Goal: Task Accomplishment & Management: Manage account settings

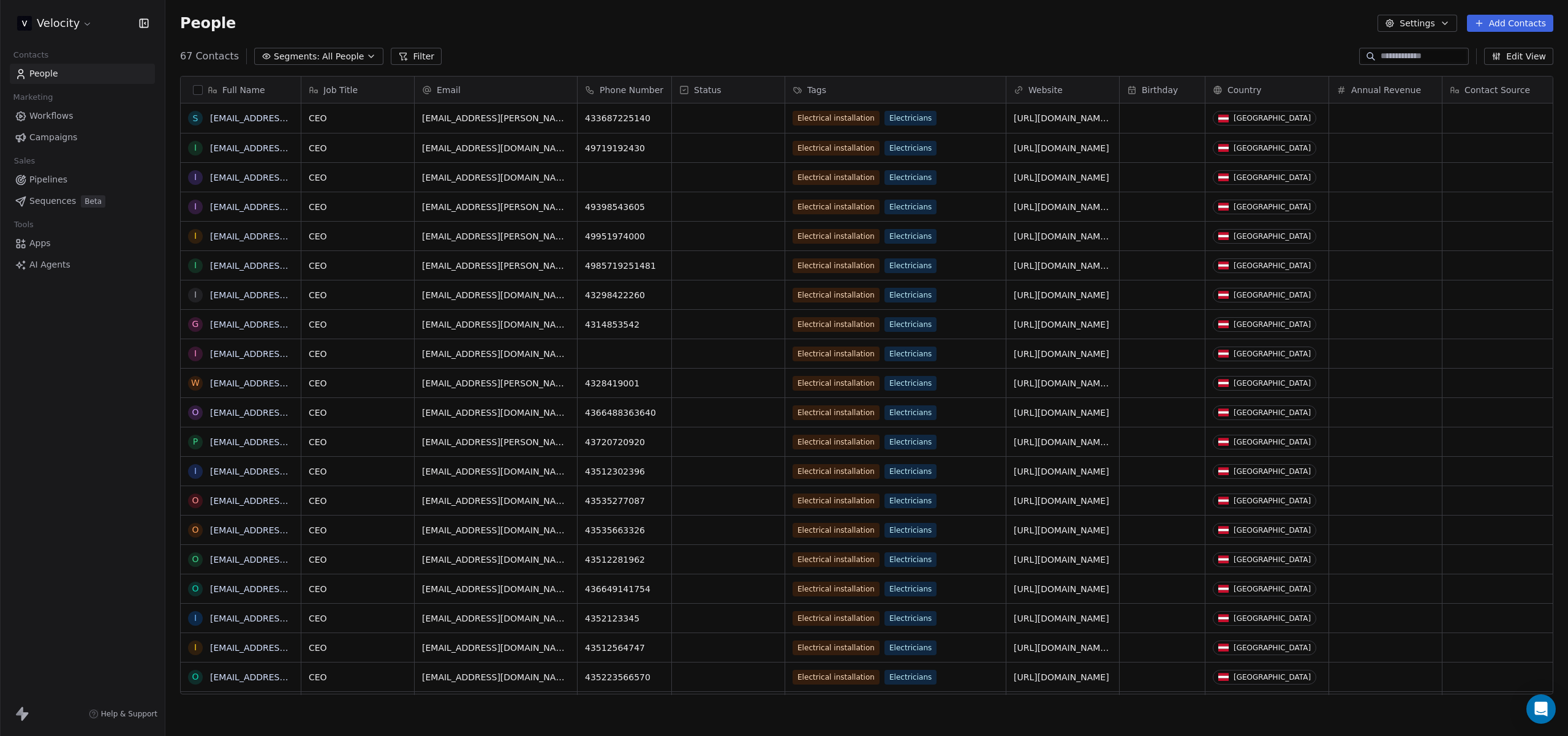
scroll to position [638, 1393]
click at [61, 21] on html "Velocity Contacts People Marketing Workflows Campaigns Sales Pipelines Sequence…" at bounding box center [784, 368] width 1568 height 736
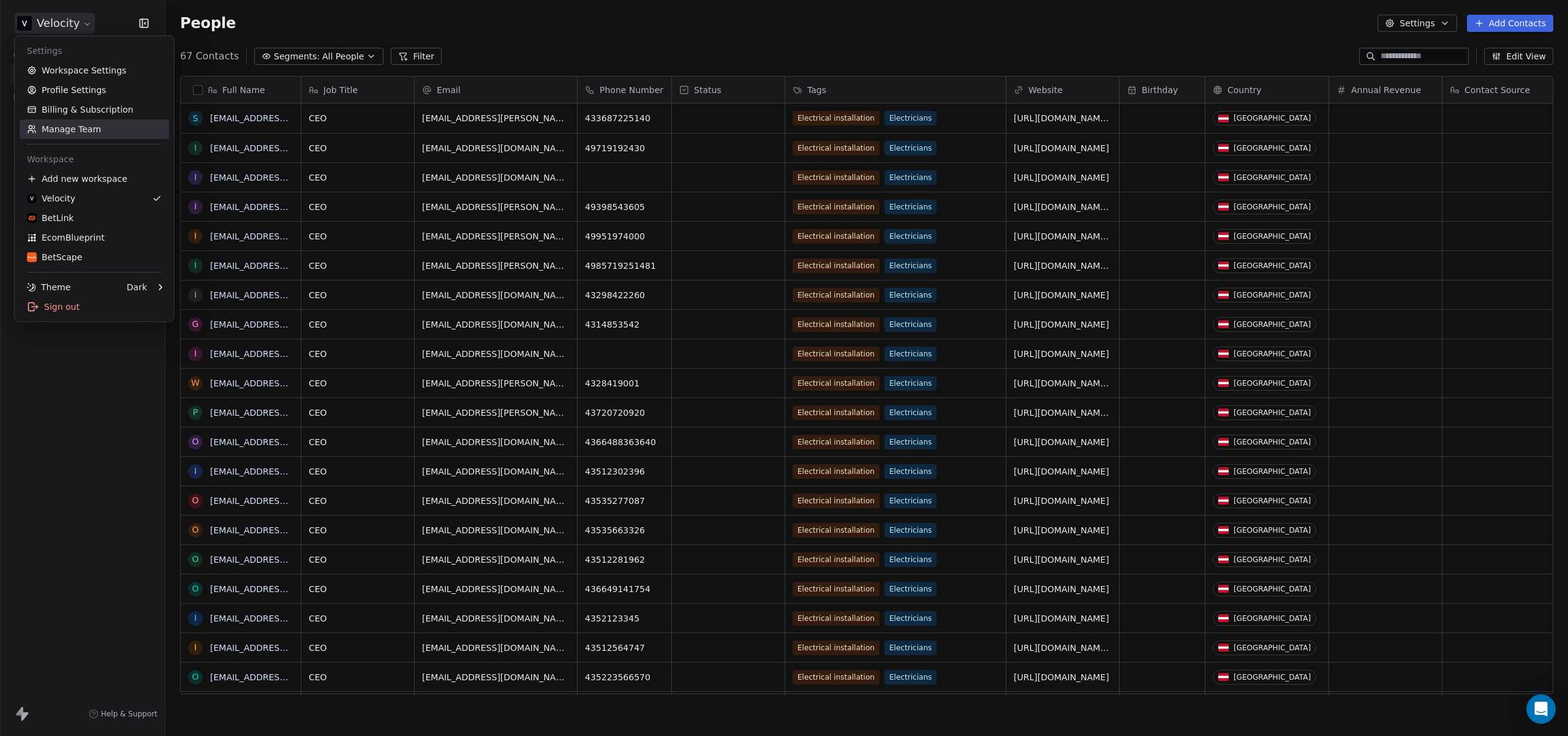
click at [114, 126] on link "Manage Team" at bounding box center [94, 129] width 149 height 20
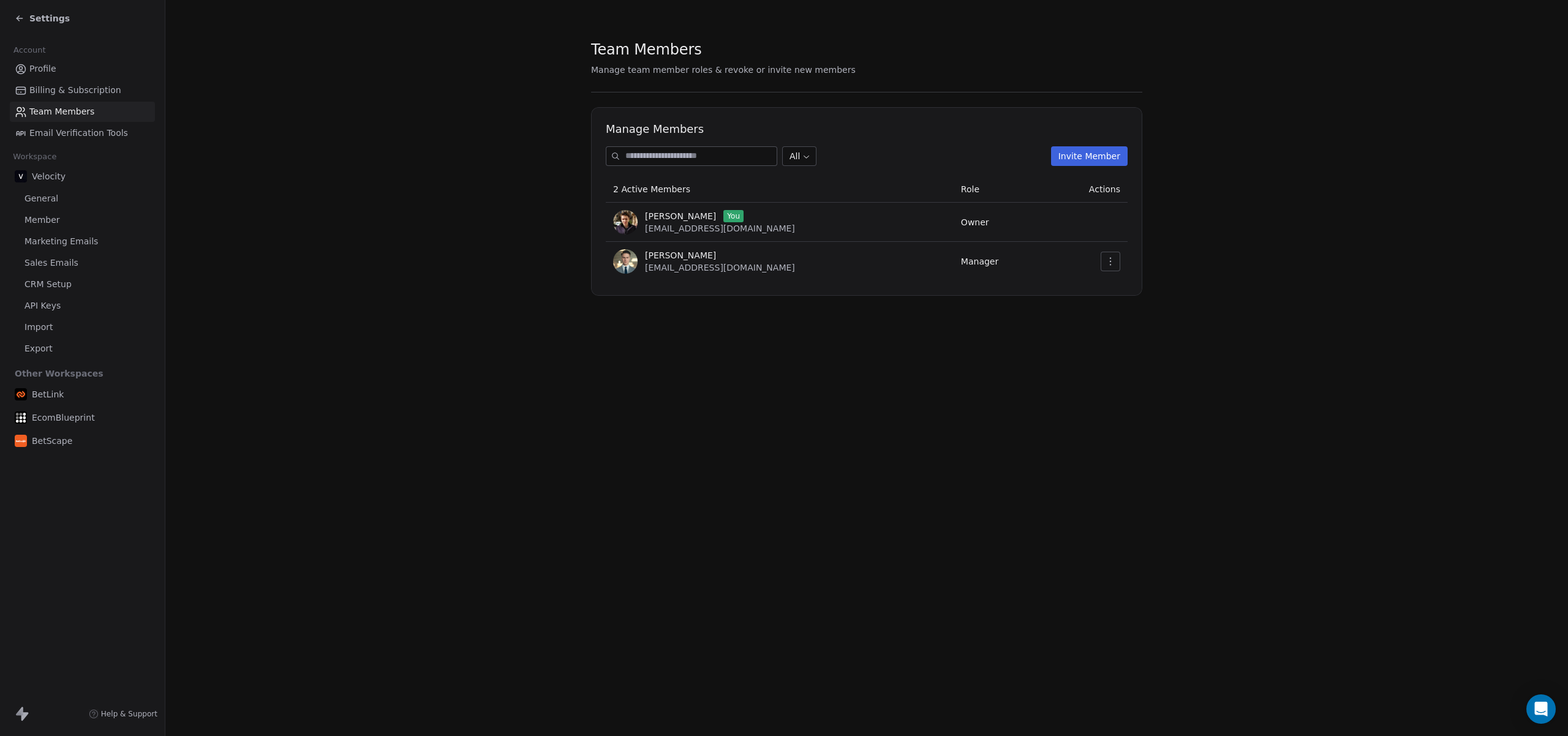
click at [544, 259] on td at bounding box center [1086, 261] width 81 height 39
click at [544, 262] on icon "button" at bounding box center [1110, 261] width 10 height 10
click at [544, 289] on div "Update" at bounding box center [1149, 288] width 88 height 20
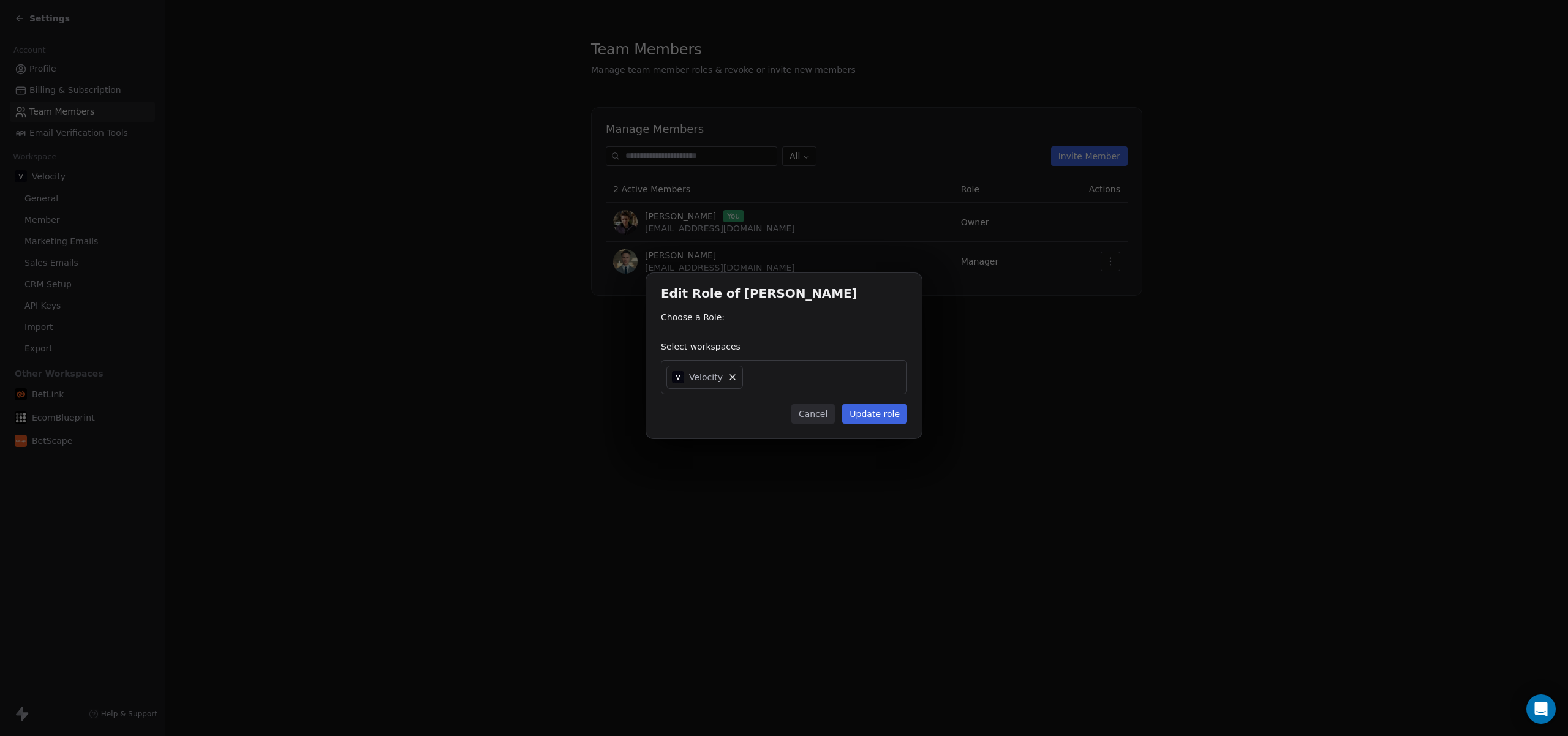
click at [544, 414] on button "Cancel" at bounding box center [813, 414] width 44 height 20
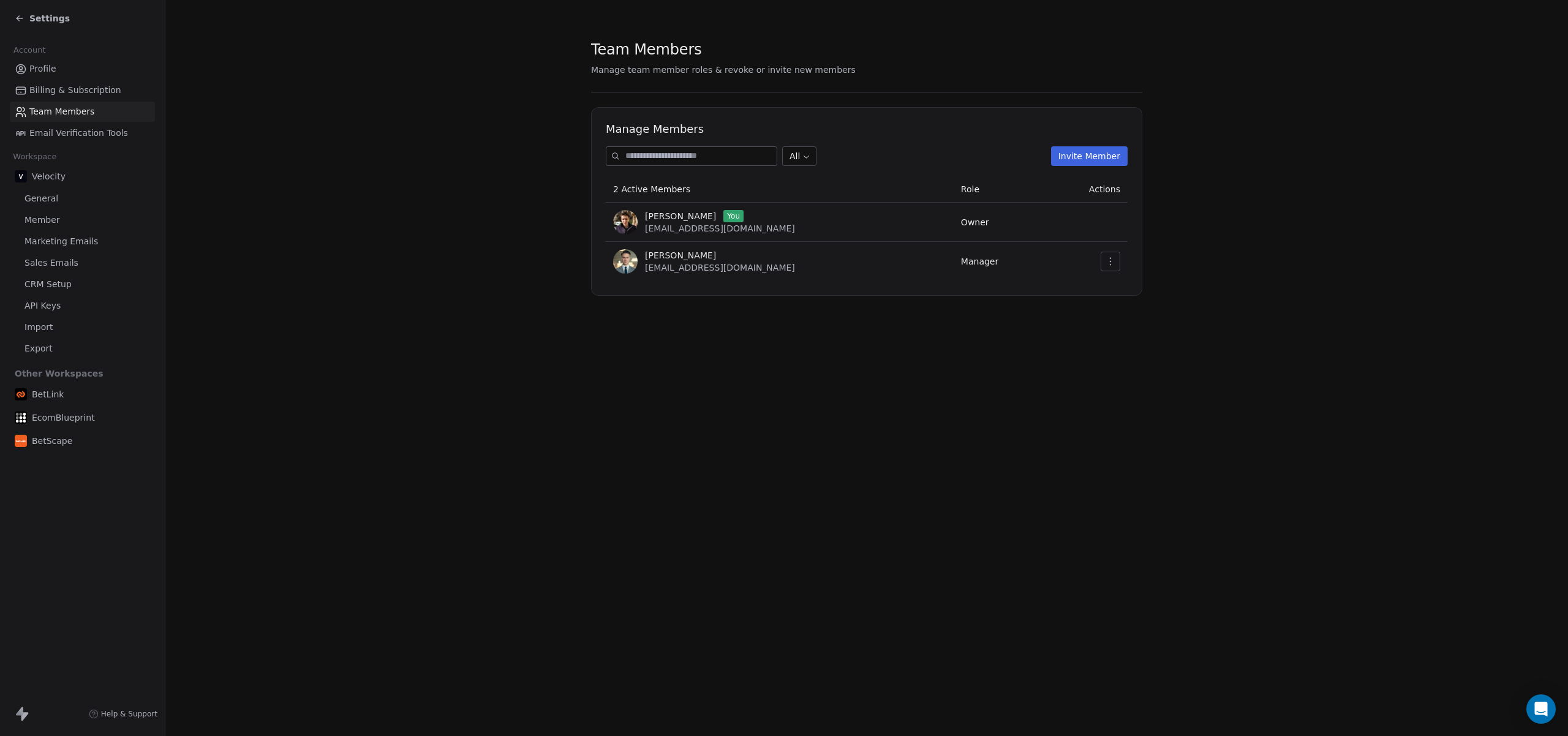
click at [544, 262] on span "Manager" at bounding box center [980, 261] width 38 height 10
click at [544, 267] on button "button" at bounding box center [1110, 261] width 20 height 20
click at [544, 340] on div "Team Members Manage team member roles & revoke or invite new members Manage Mem…" at bounding box center [866, 368] width 1402 height 736
drag, startPoint x: 658, startPoint y: 256, endPoint x: 777, endPoint y: 295, distance: 125.2
click at [544, 289] on div "Manage Members All Invite Member 2 Active Members Role Actions [PERSON_NAME] Yo…" at bounding box center [867, 201] width 551 height 188
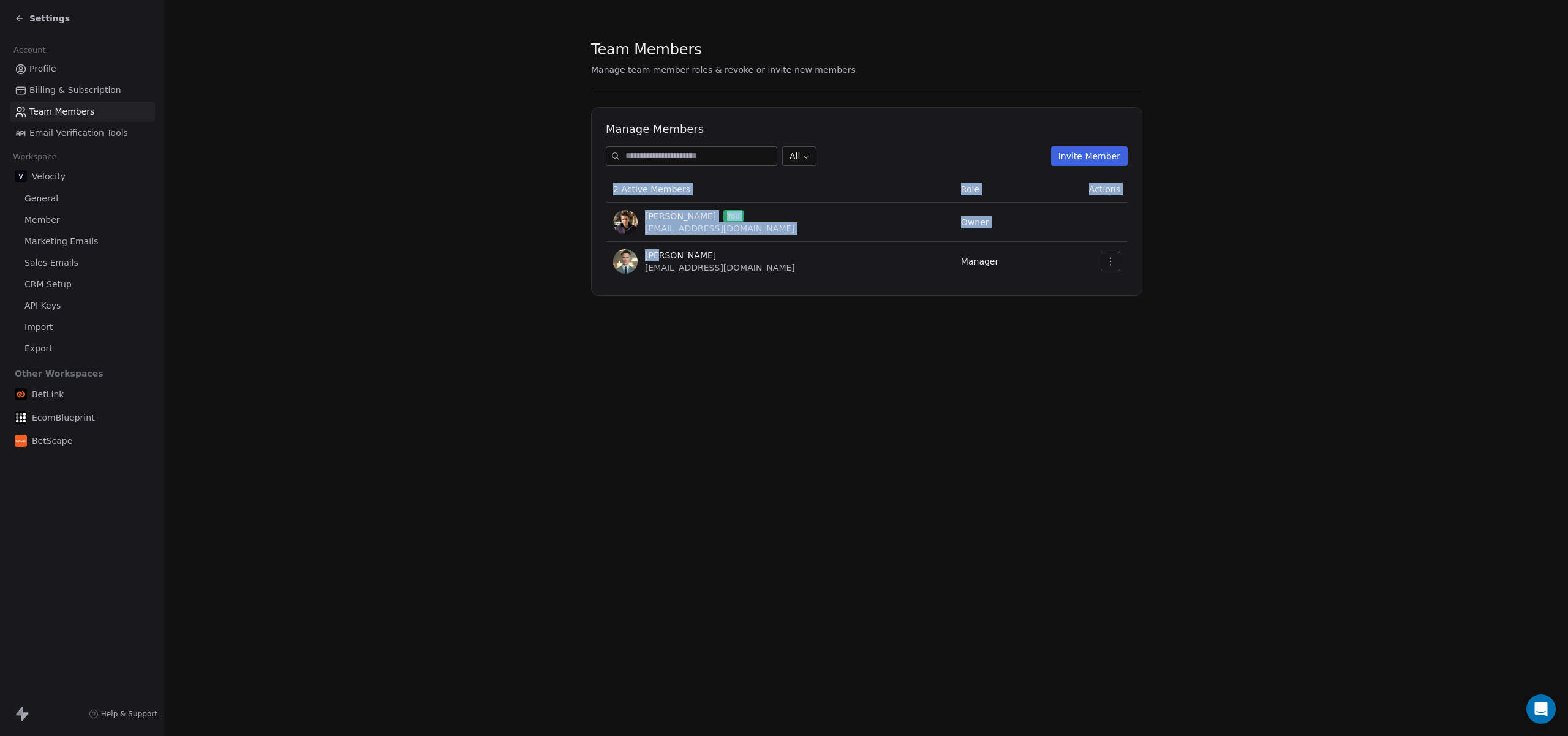
click at [544, 296] on section "Team Members Manage team member roles & revoke or invite new members Manage Mem…" at bounding box center [866, 167] width 1402 height 335
click at [544, 267] on button "button" at bounding box center [1110, 261] width 20 height 20
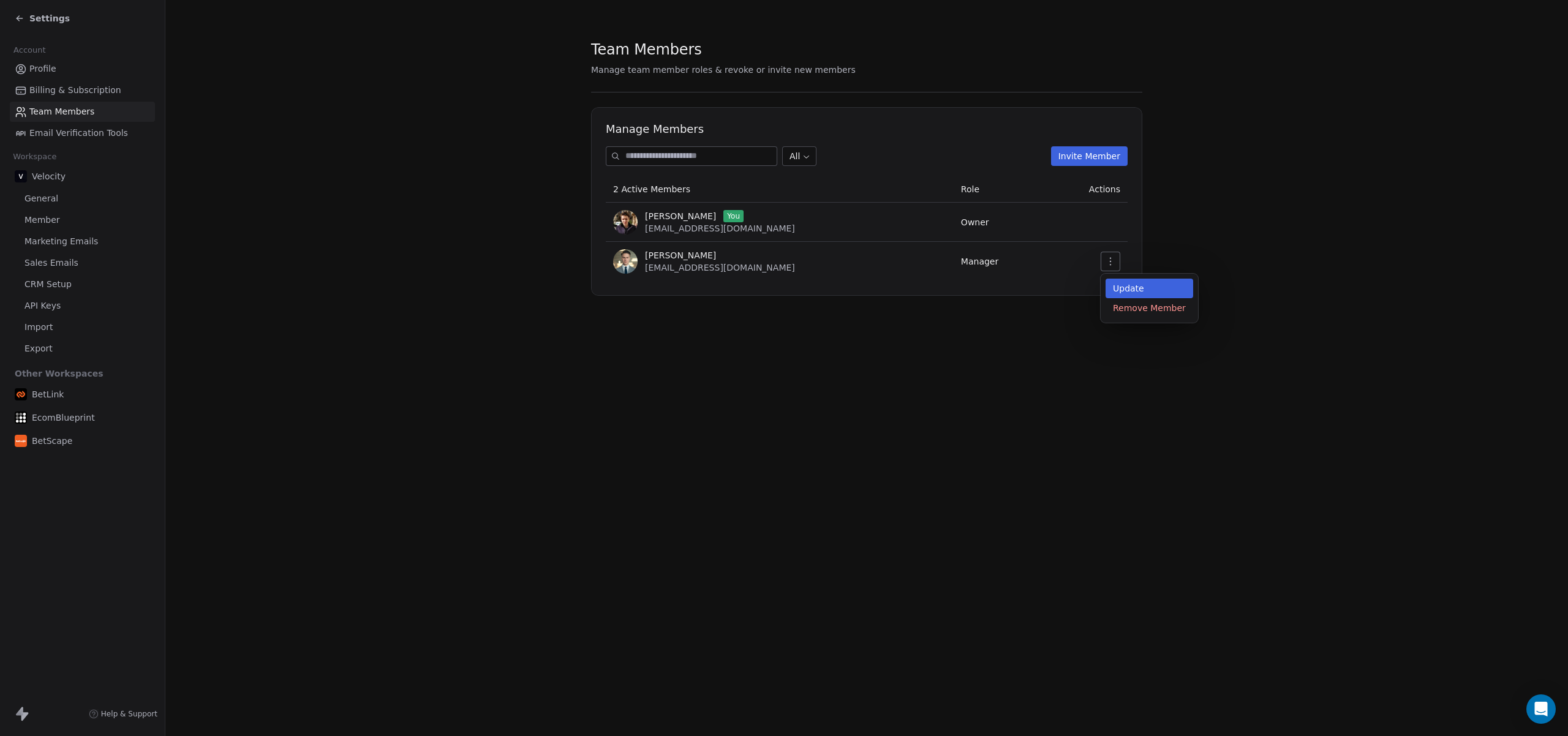
click at [544, 286] on div "Update" at bounding box center [1149, 288] width 88 height 20
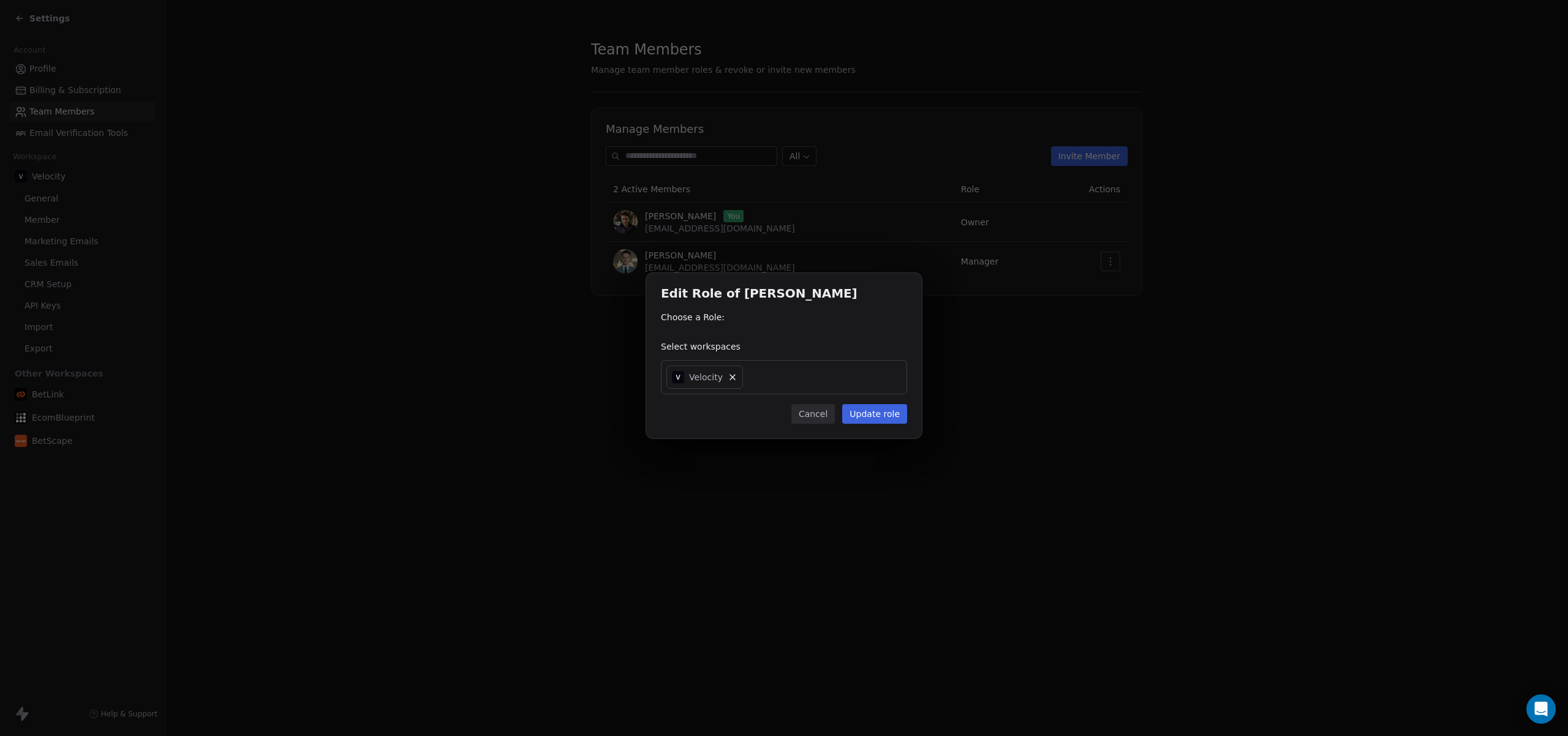
click at [544, 337] on div "Edit Role of [PERSON_NAME] Choose a Role: Select workspaces Velocity Cancel Upd…" at bounding box center [784, 355] width 275 height 165
click at [544, 416] on button "Update role" at bounding box center [874, 414] width 65 height 20
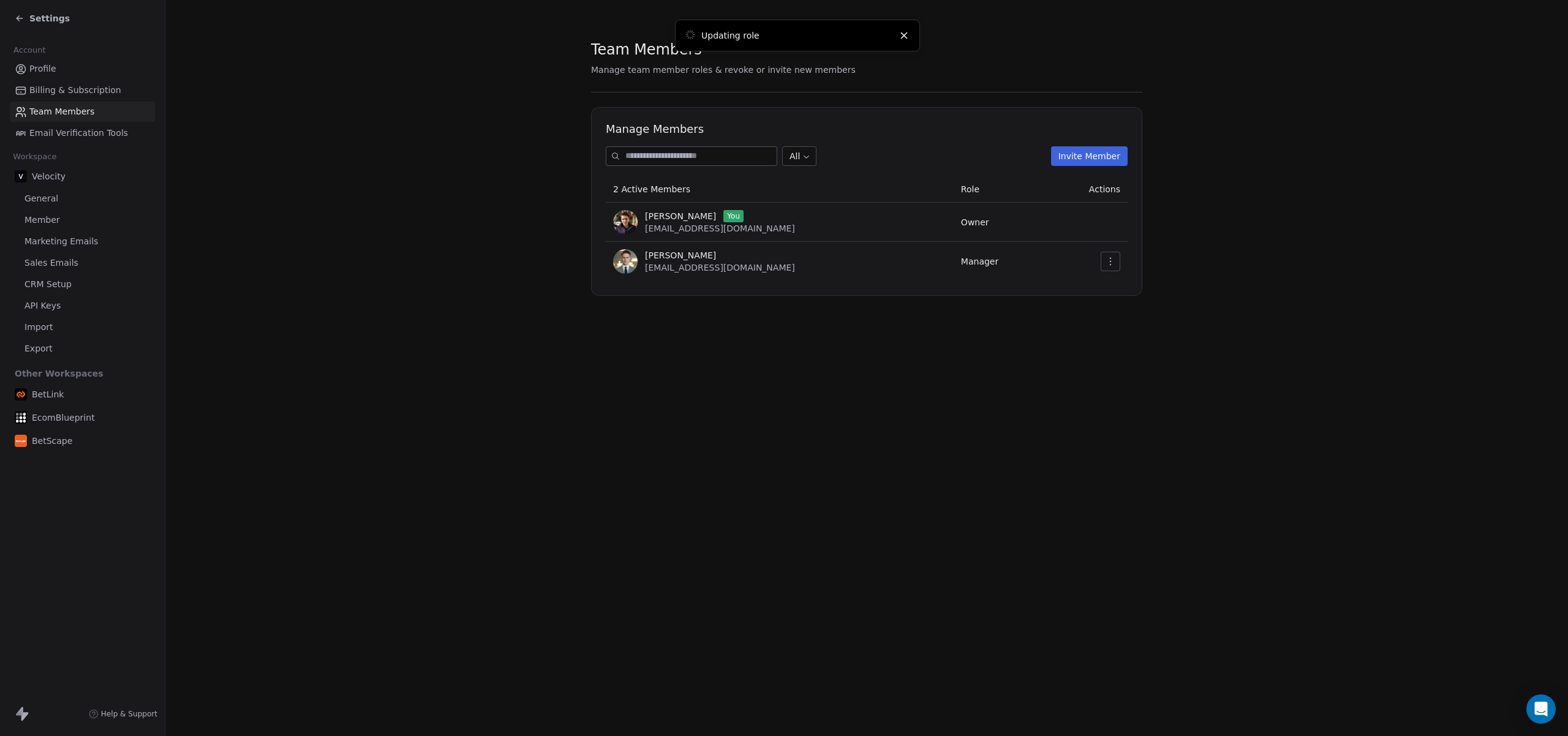
click at [544, 261] on icon "button" at bounding box center [1110, 261] width 10 height 10
click at [544, 293] on div "Update" at bounding box center [1149, 288] width 88 height 20
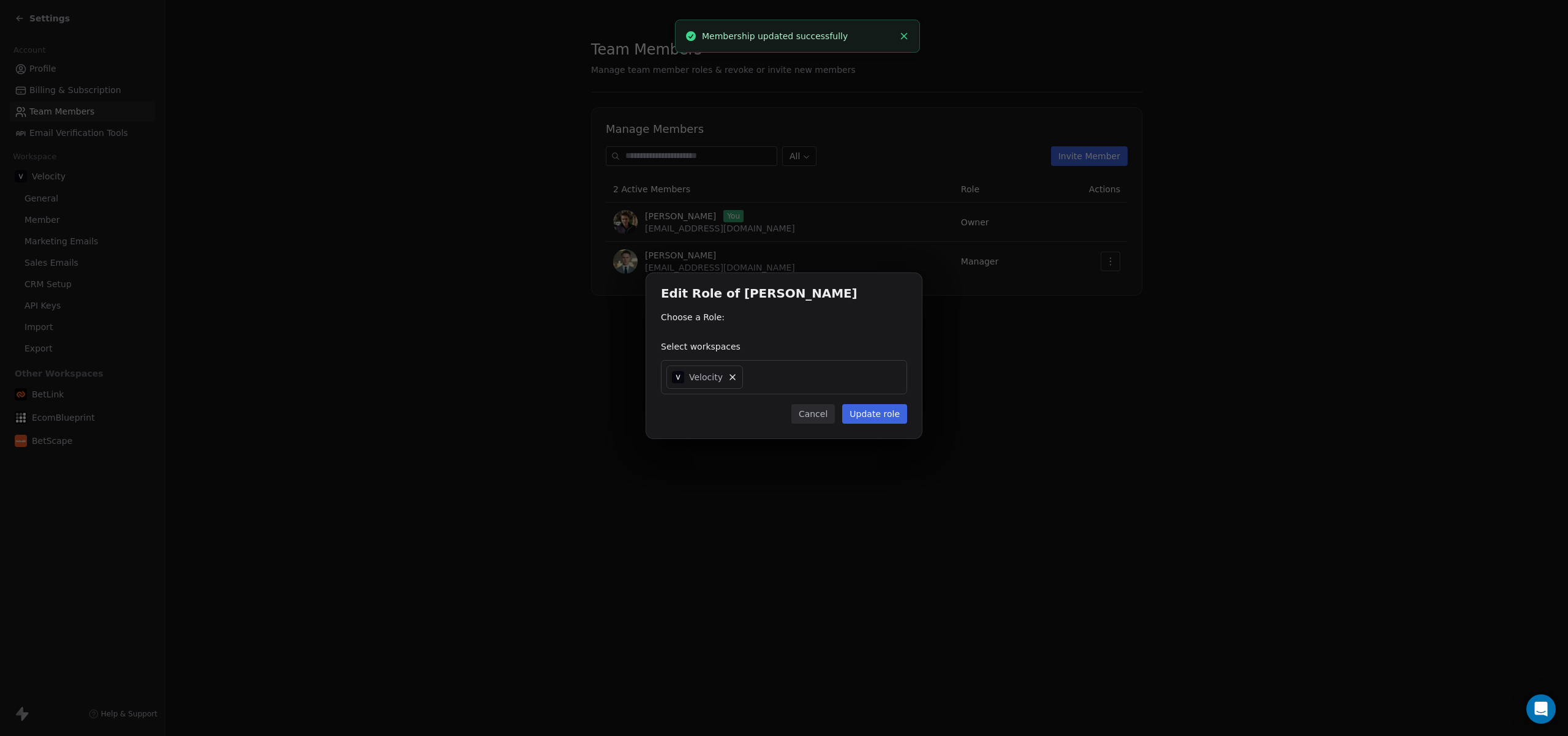
click at [544, 345] on div "Select workspaces" at bounding box center [784, 346] width 246 height 13
drag, startPoint x: 698, startPoint y: 326, endPoint x: 691, endPoint y: 316, distance: 12.2
click at [544, 326] on div "Choose a Role:" at bounding box center [784, 321] width 246 height 20
drag, startPoint x: 691, startPoint y: 316, endPoint x: 673, endPoint y: 326, distance: 20.6
click at [544, 317] on div "Choose a Role:" at bounding box center [784, 318] width 246 height 13
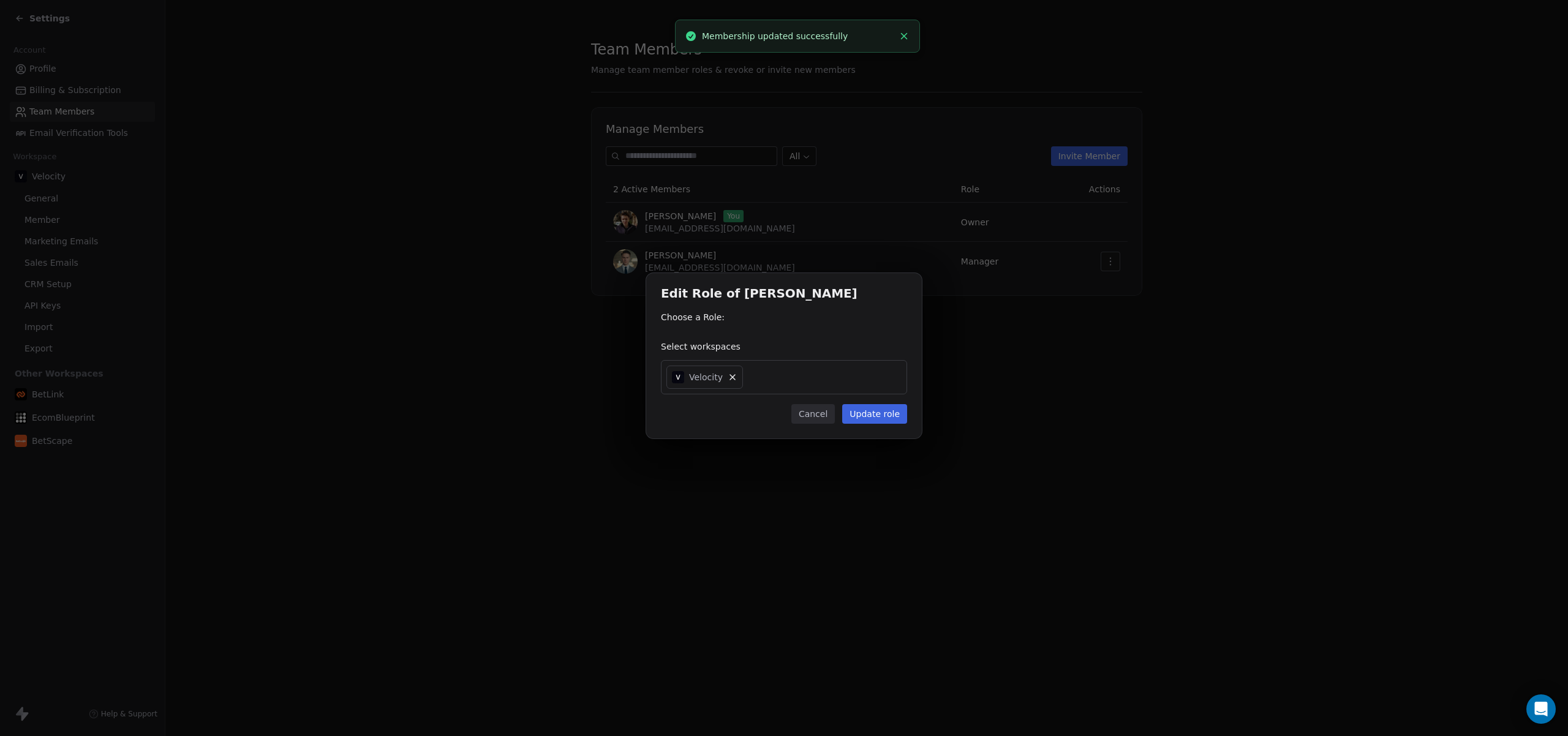
drag, startPoint x: 673, startPoint y: 326, endPoint x: 742, endPoint y: 335, distance: 69.6
click at [544, 335] on div "Edit Role of [PERSON_NAME] Choose a Role: Select workspaces Velocity Cancel Upd…" at bounding box center [784, 355] width 275 height 165
drag, startPoint x: 742, startPoint y: 334, endPoint x: 712, endPoint y: 331, distance: 30.1
click at [544, 335] on div "Edit Role of [PERSON_NAME] Choose a Role: Select workspaces Velocity Cancel Upd…" at bounding box center [784, 355] width 275 height 165
drag, startPoint x: 682, startPoint y: 306, endPoint x: 712, endPoint y: 332, distance: 39.7
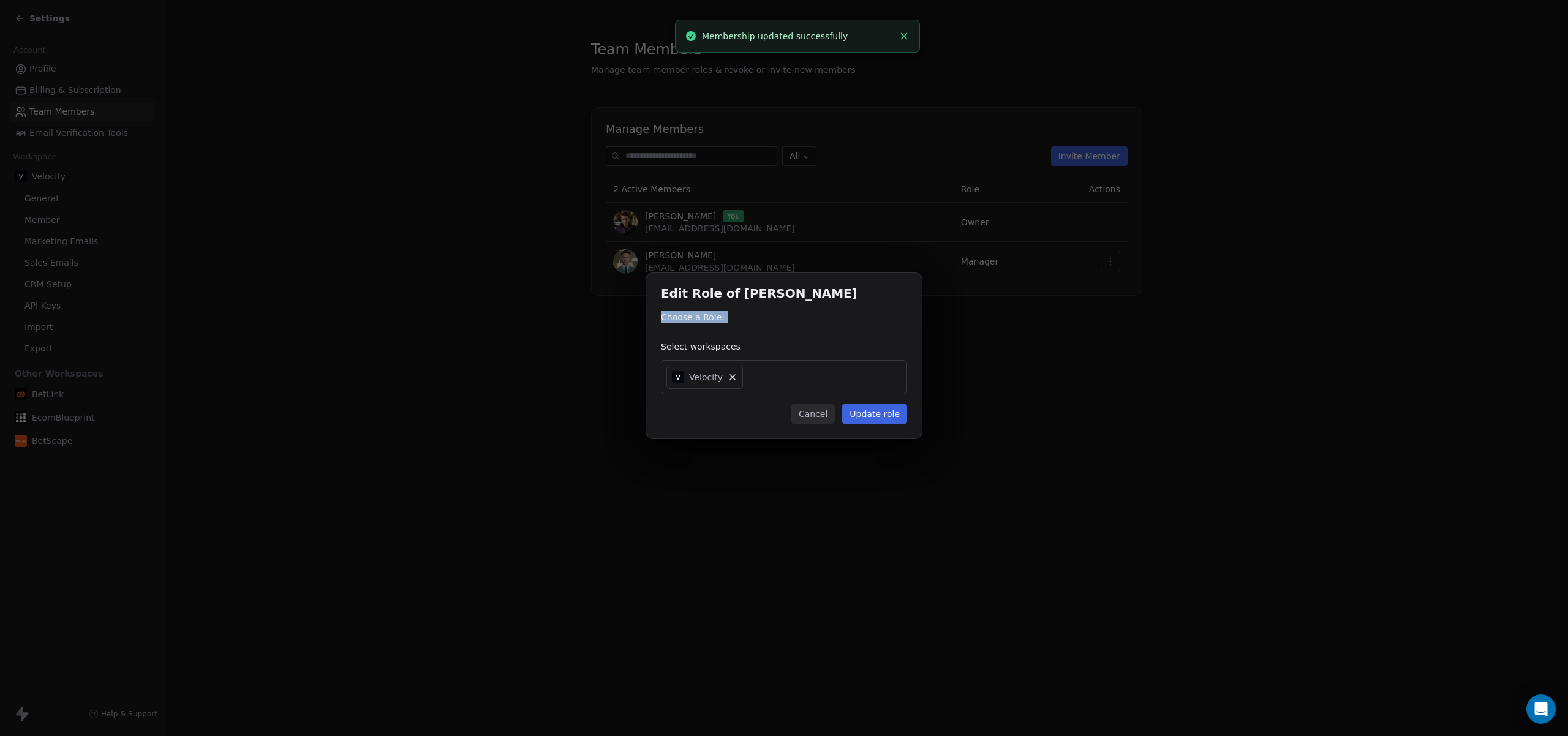
click at [544, 332] on div "Edit Role of [PERSON_NAME] Choose a Role: Select workspaces Velocity Cancel Upd…" at bounding box center [784, 355] width 275 height 165
click at [544, 416] on button "Cancel" at bounding box center [813, 414] width 44 height 20
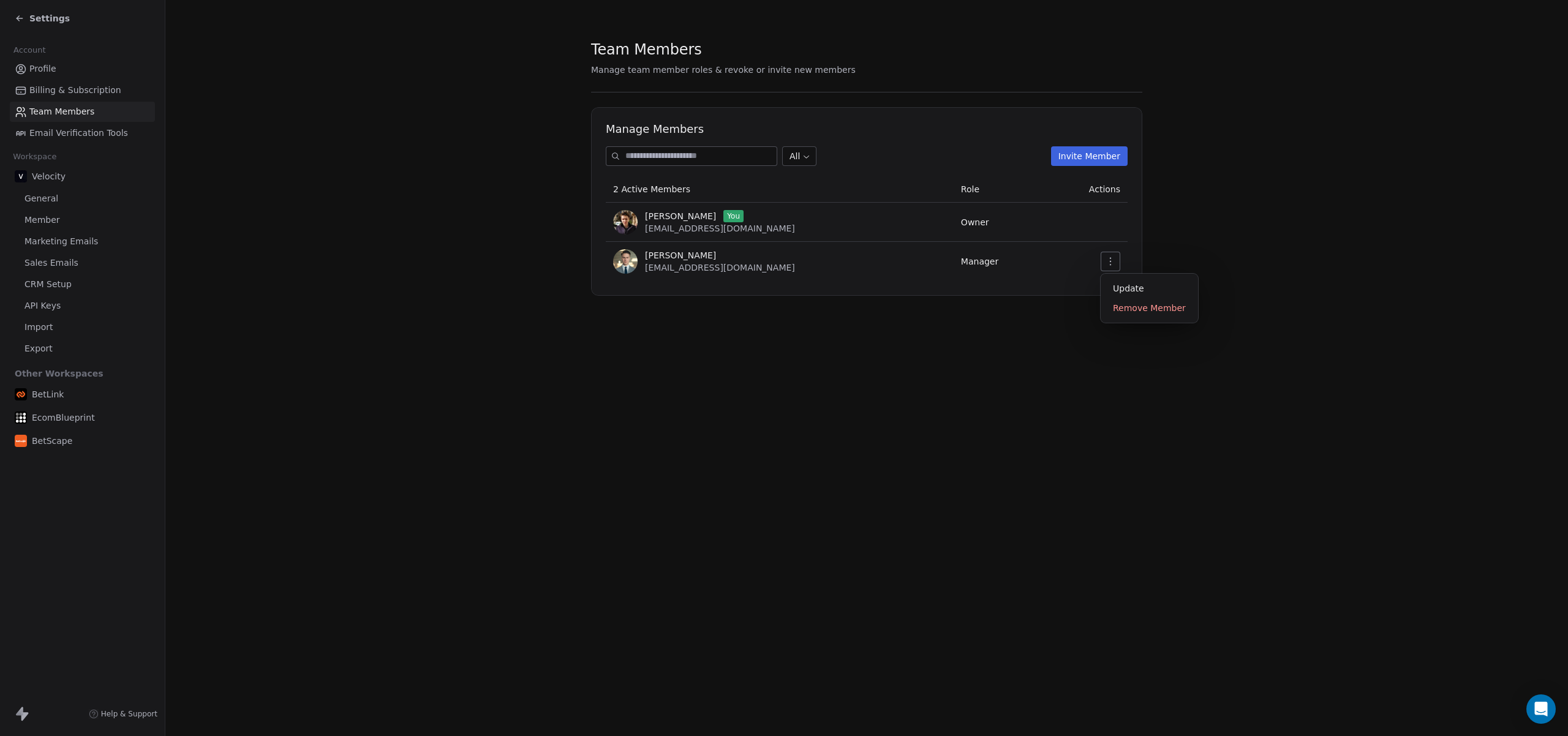
click at [1106, 256] on button "button" at bounding box center [1110, 261] width 20 height 20
click at [1117, 289] on div "Update" at bounding box center [1149, 288] width 88 height 20
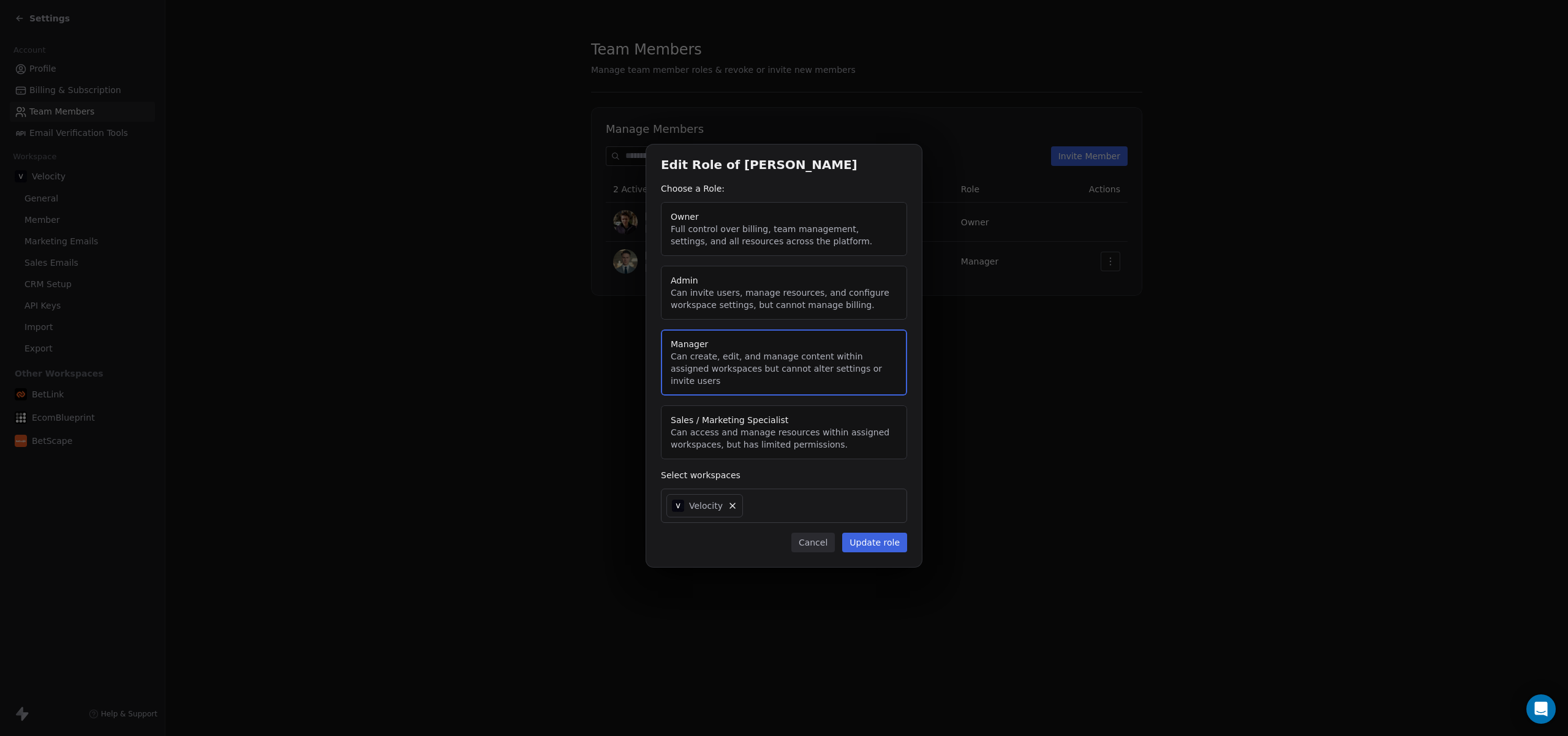
click at [819, 303] on button "Admin Can invite users, manage resources, and configure workspace settings, but…" at bounding box center [784, 293] width 246 height 54
click at [874, 538] on button "Update role" at bounding box center [874, 542] width 65 height 20
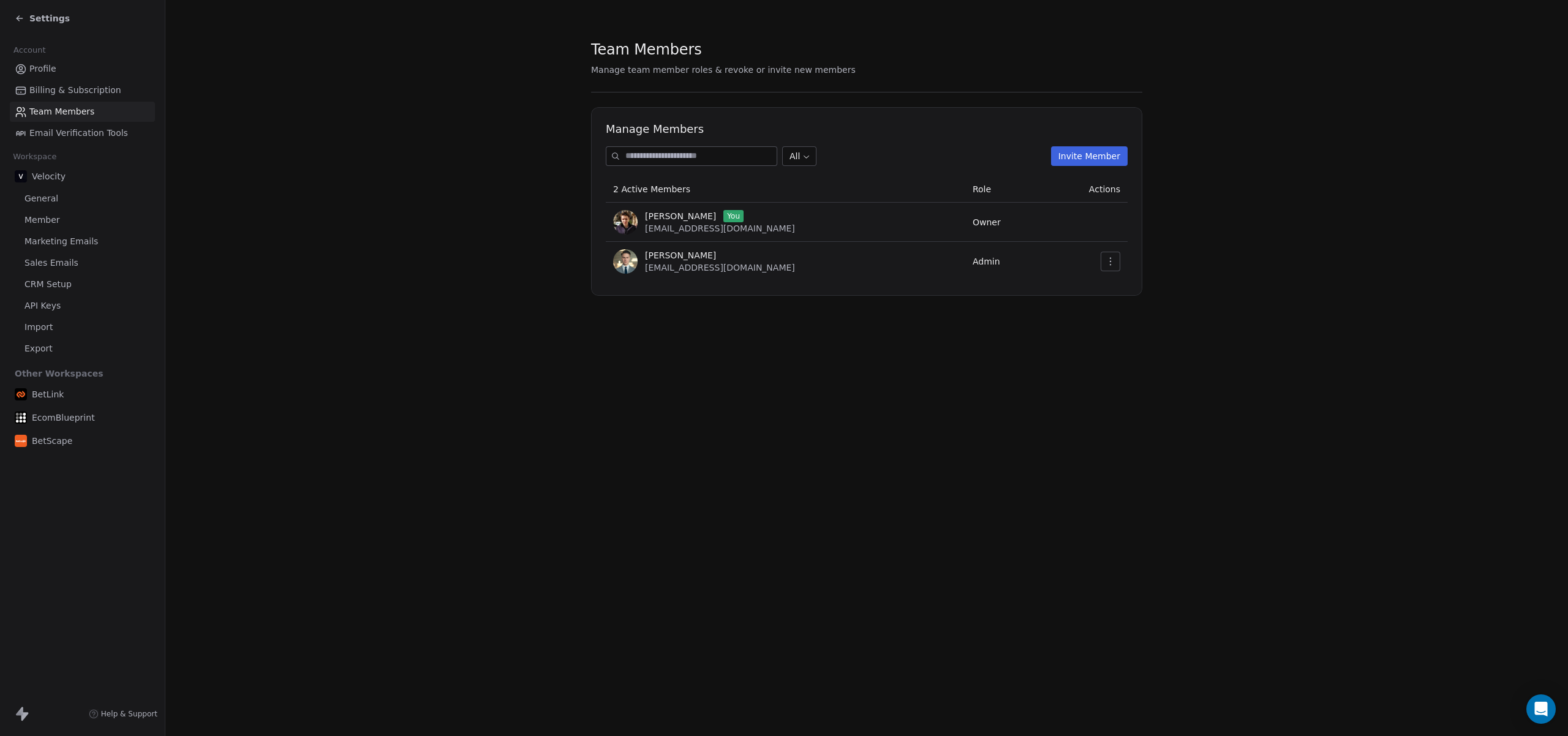
drag, startPoint x: 52, startPoint y: 196, endPoint x: 57, endPoint y: 207, distance: 12.1
click at [52, 196] on span "General" at bounding box center [41, 199] width 34 height 13
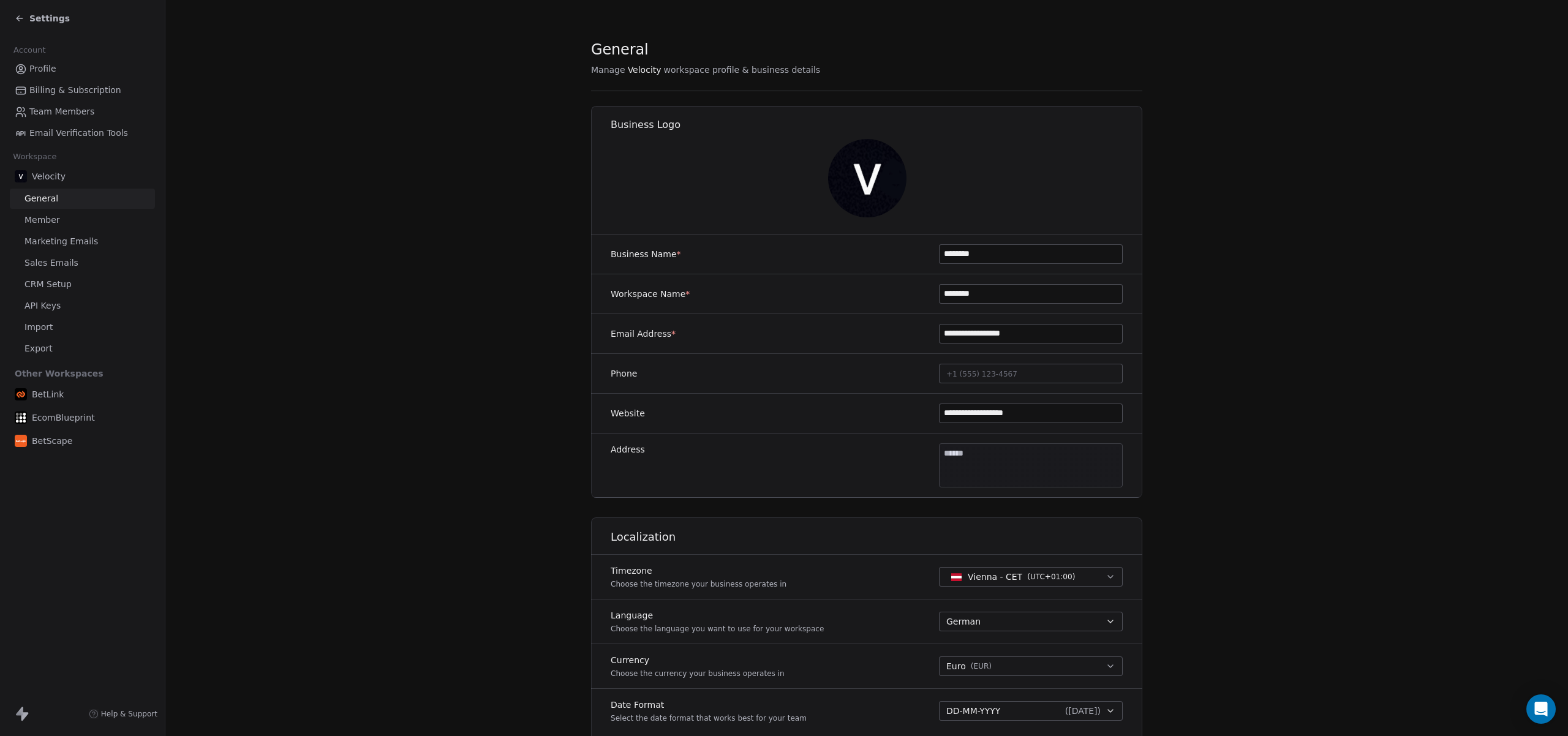
click at [56, 245] on span "Marketing Emails" at bounding box center [61, 242] width 74 height 13
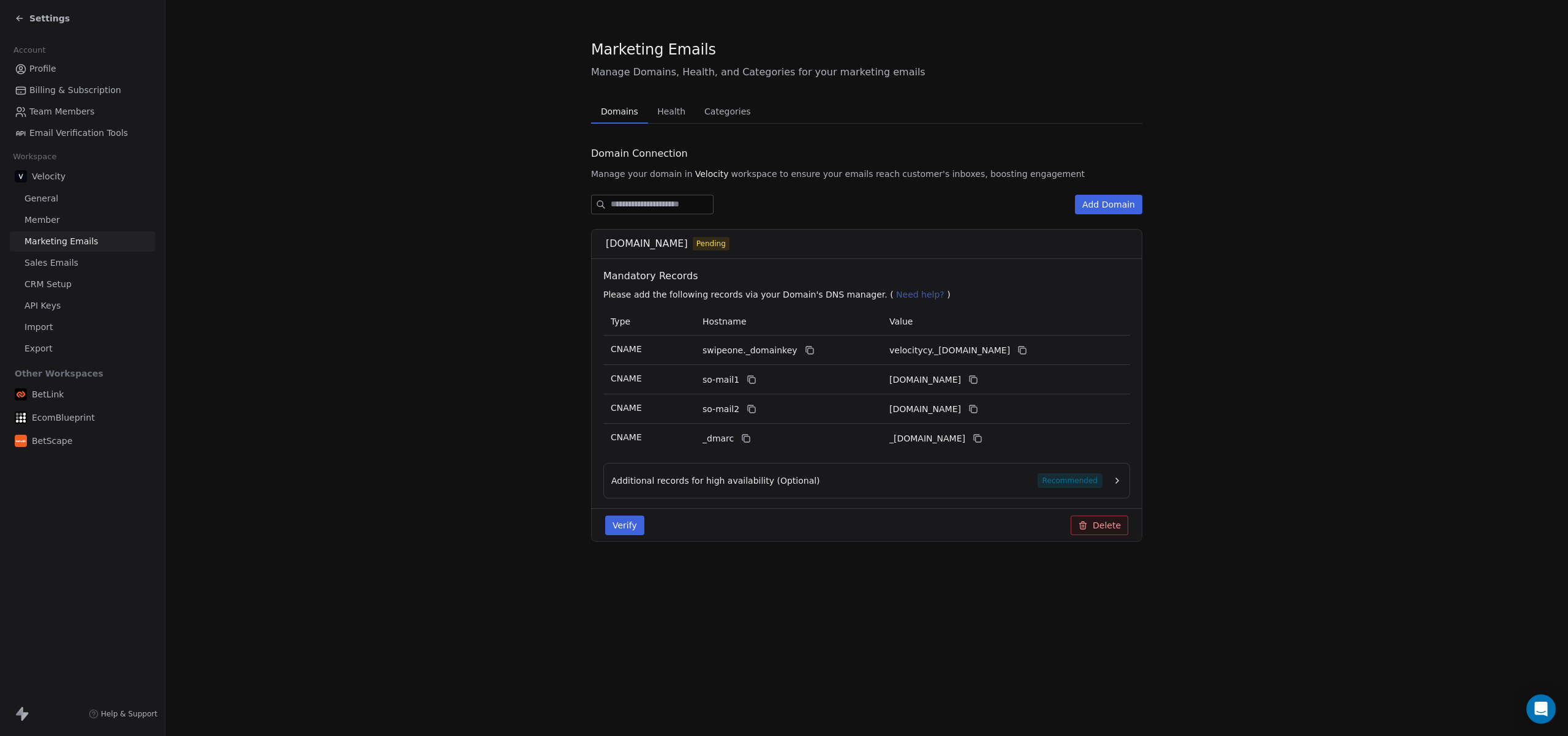
click at [777, 484] on span "Additional records for high availability (Optional)" at bounding box center [715, 481] width 209 height 13
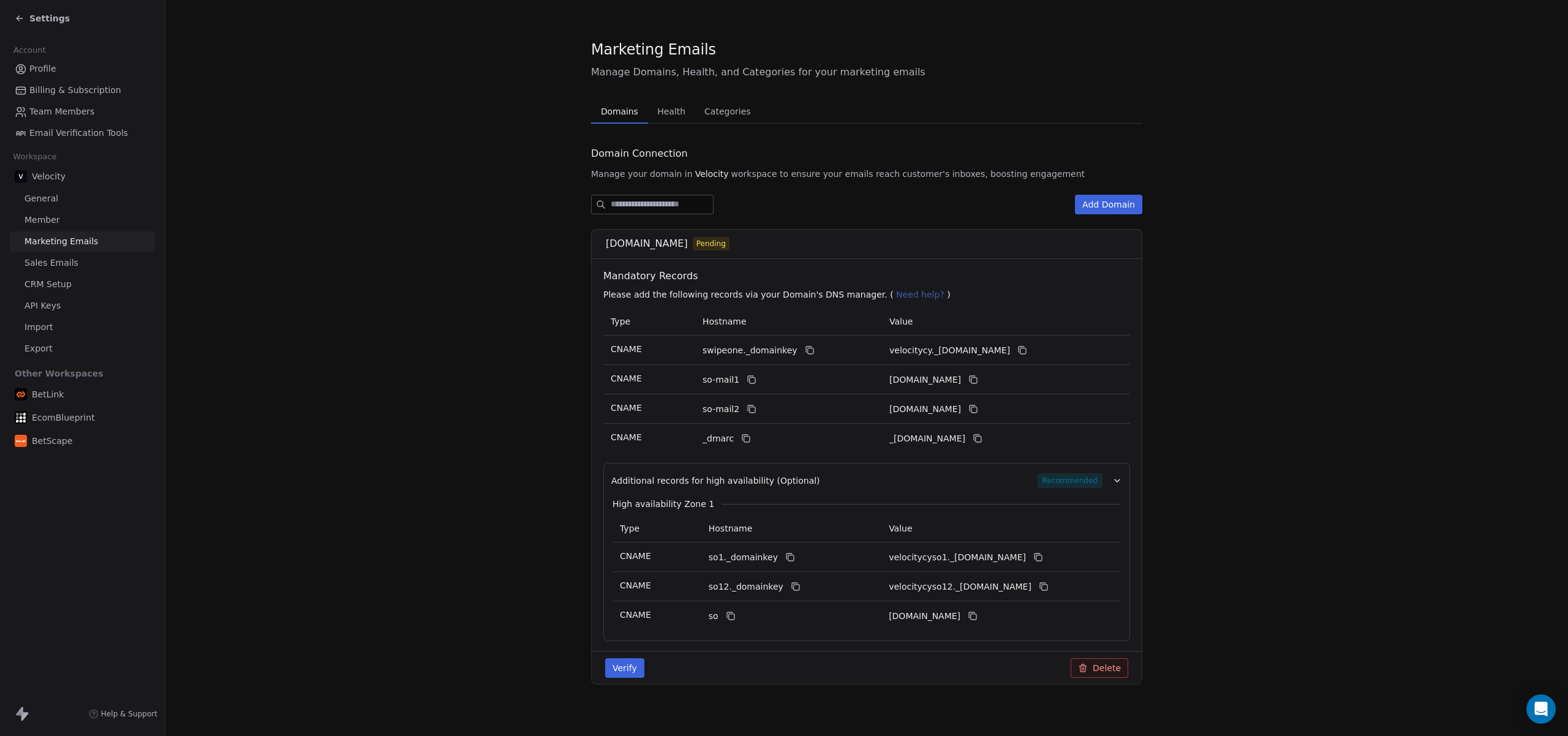
scroll to position [7, 0]
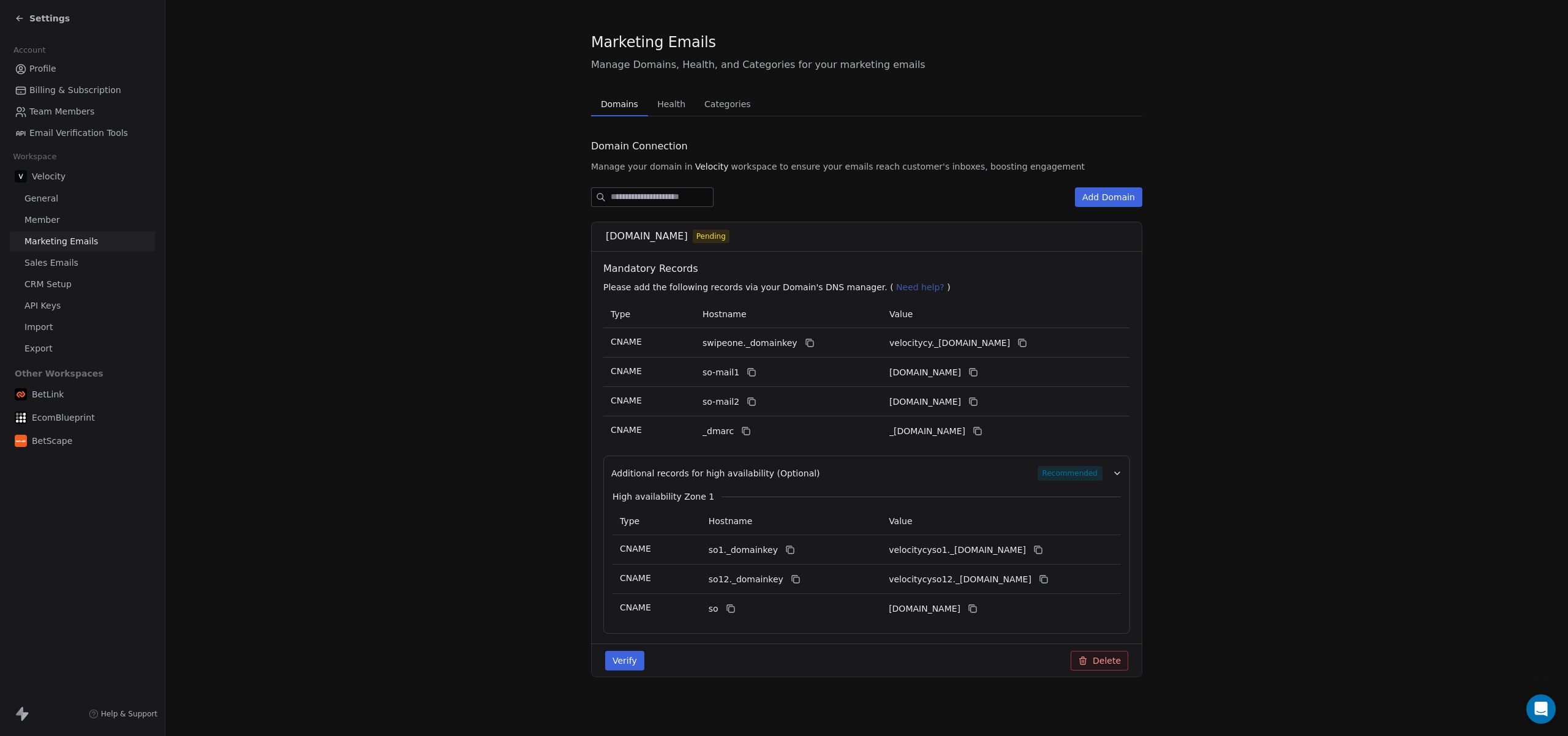
click at [488, 461] on section "Marketing Emails Manage Domains, Health, and Categories for your marketing emai…" at bounding box center [866, 364] width 1402 height 744
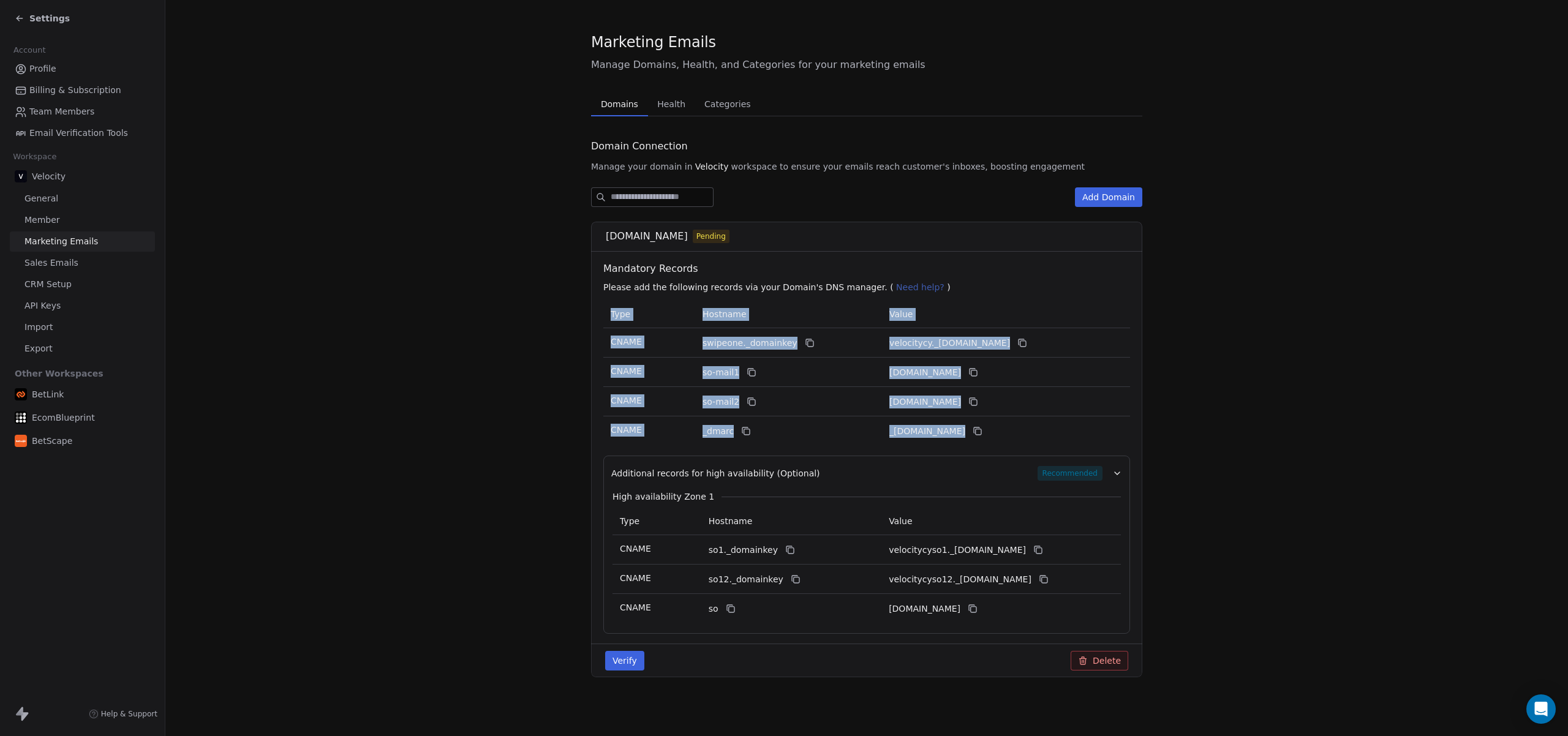
drag, startPoint x: 507, startPoint y: 405, endPoint x: 511, endPoint y: 459, distance: 54.1
click at [511, 459] on section "Marketing Emails Manage Domains, Health, and Categories for your marketing emai…" at bounding box center [866, 364] width 1402 height 744
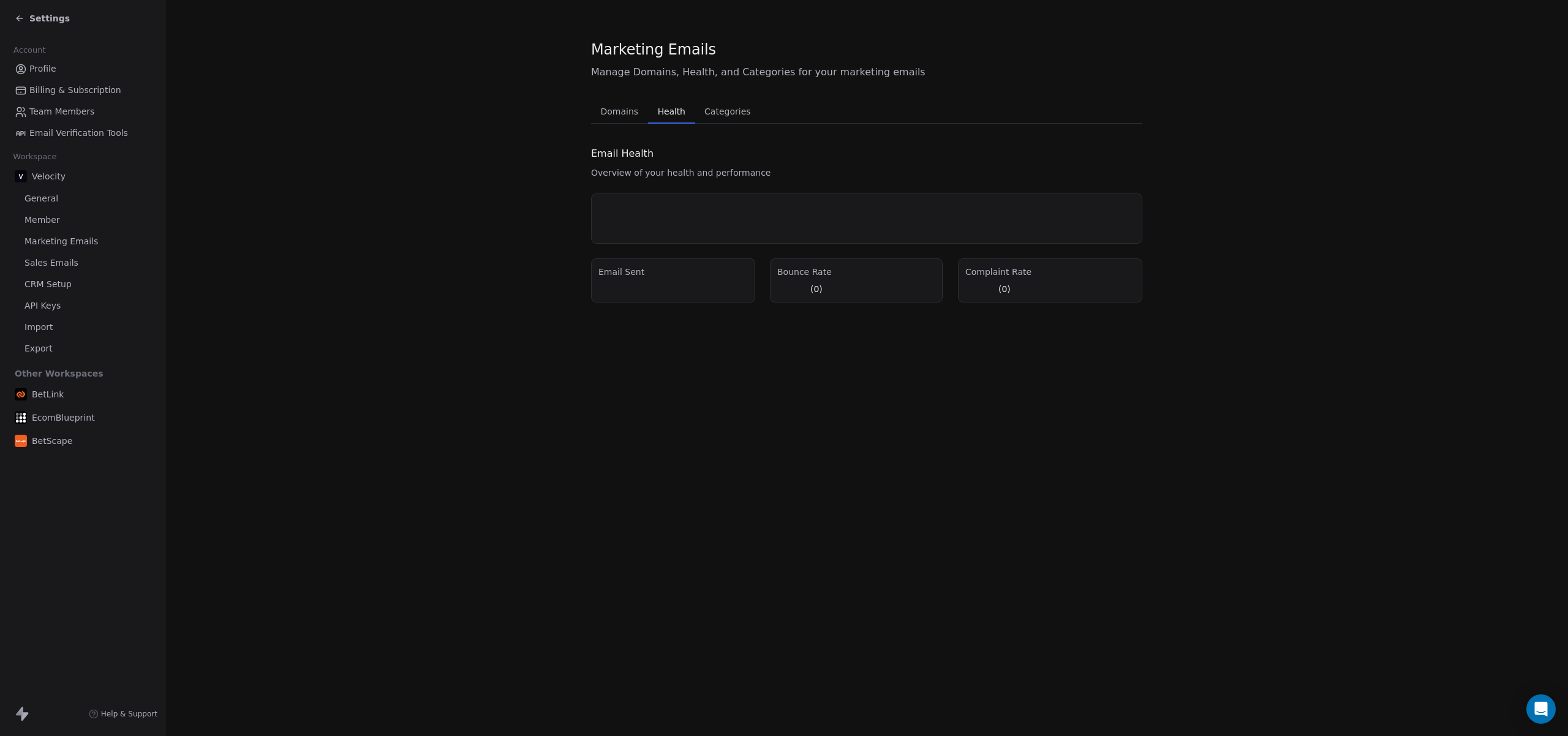
click at [664, 112] on span "Health" at bounding box center [672, 112] width 38 height 17
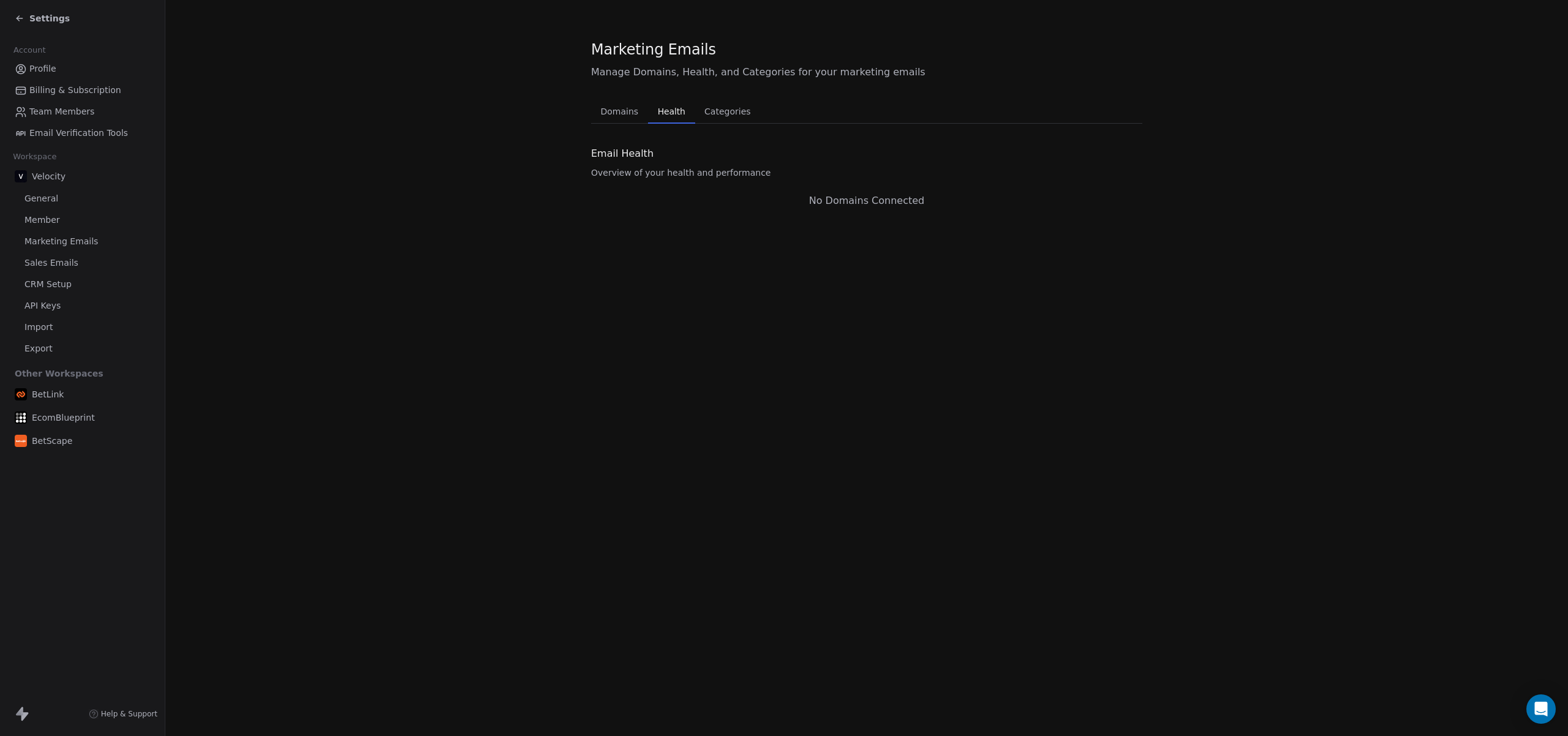
click at [730, 107] on span "Categories" at bounding box center [727, 112] width 56 height 17
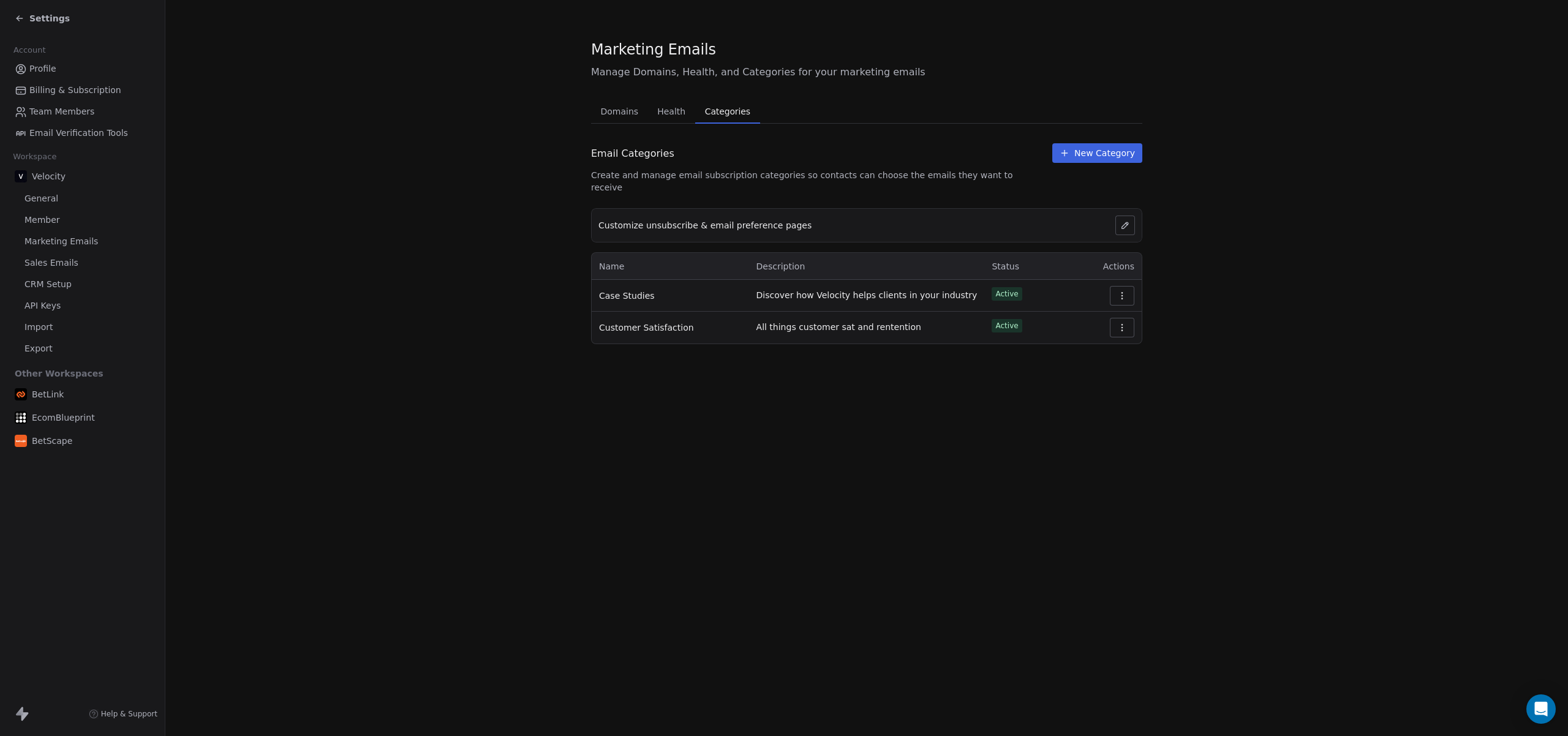
click at [608, 115] on span "Domains" at bounding box center [619, 112] width 48 height 17
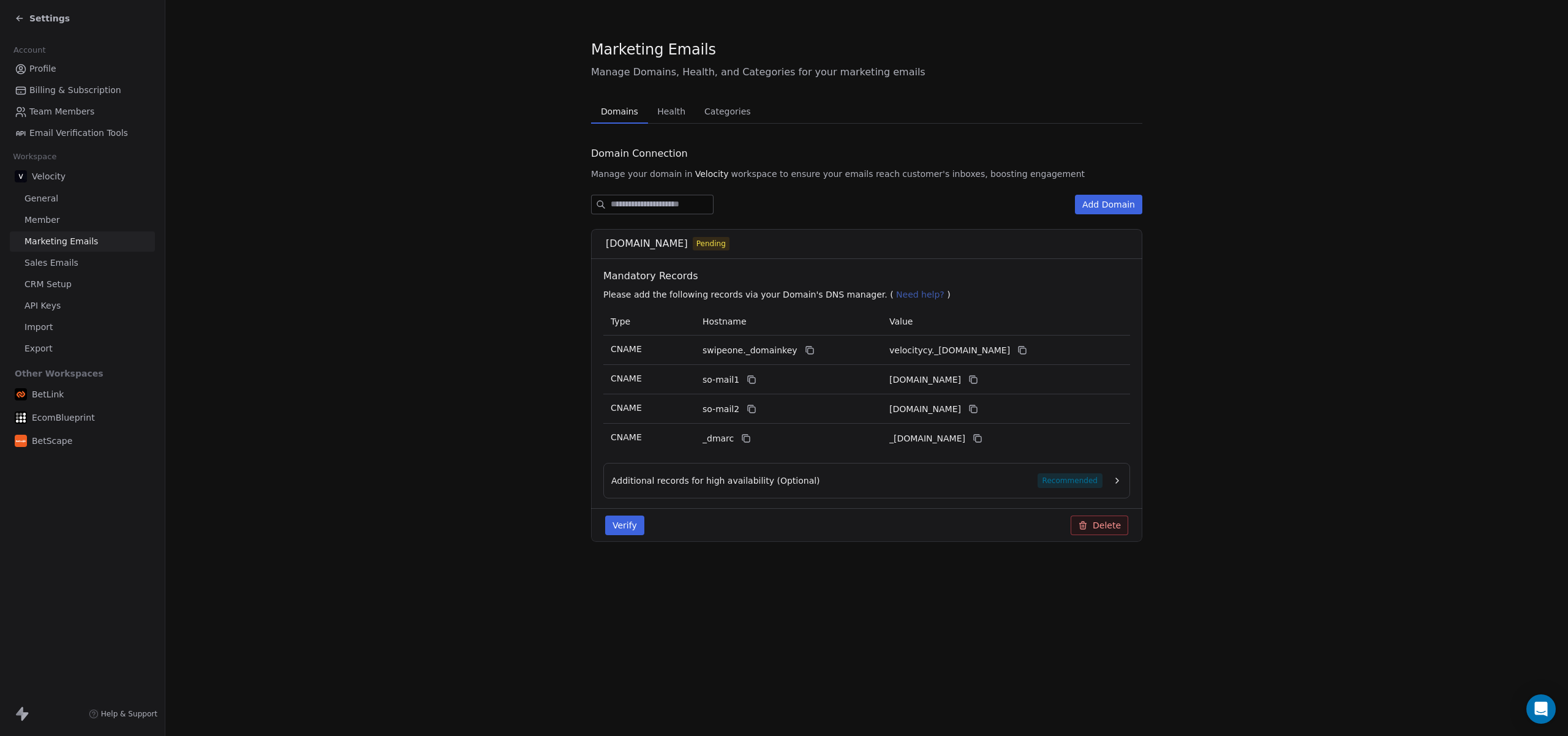
click at [430, 230] on section "Marketing Emails Manage Domains, Health, and Categories for your marketing emai…" at bounding box center [866, 300] width 1402 height 601
